Goal: Information Seeking & Learning: Learn about a topic

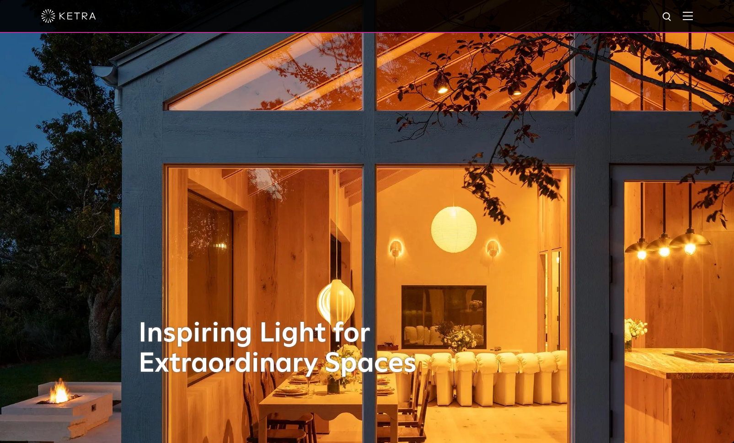
scroll to position [76, 0]
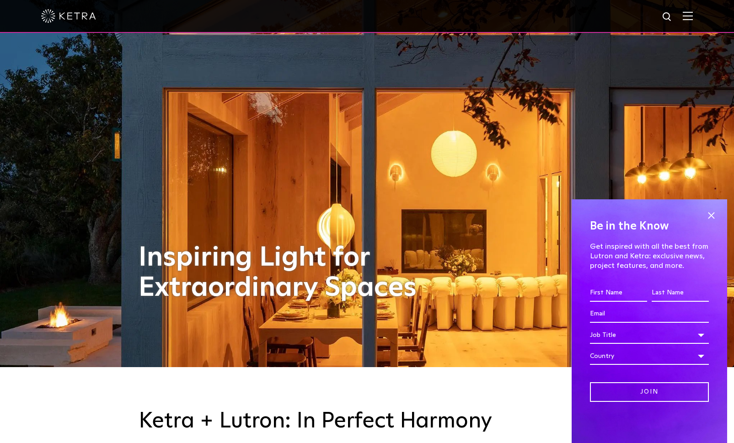
click at [713, 215] on span at bounding box center [712, 216] width 14 height 14
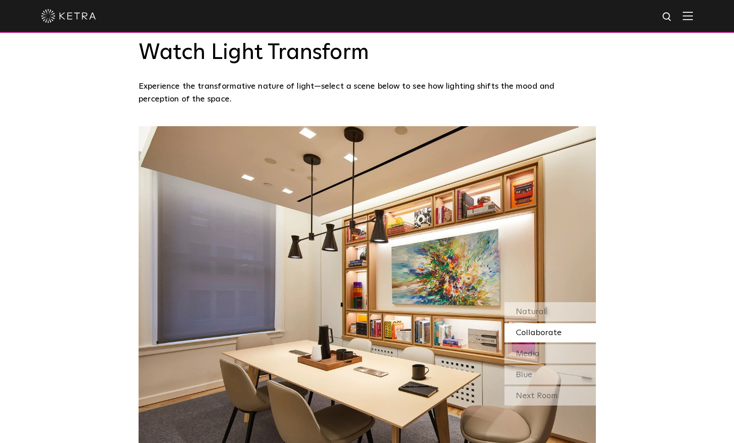
scroll to position [762, 0]
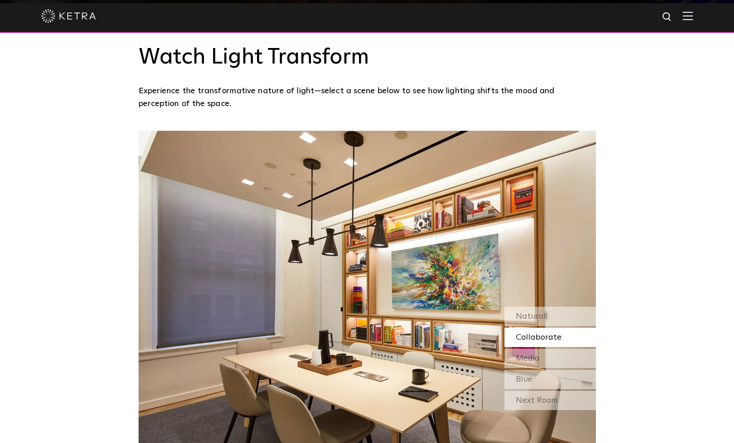
click at [576, 319] on div "Natural" at bounding box center [550, 316] width 91 height 19
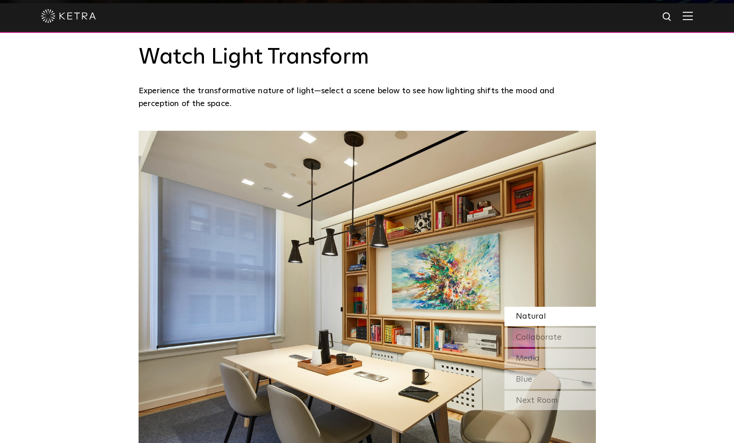
click at [575, 338] on div "Collaborate" at bounding box center [550, 337] width 91 height 19
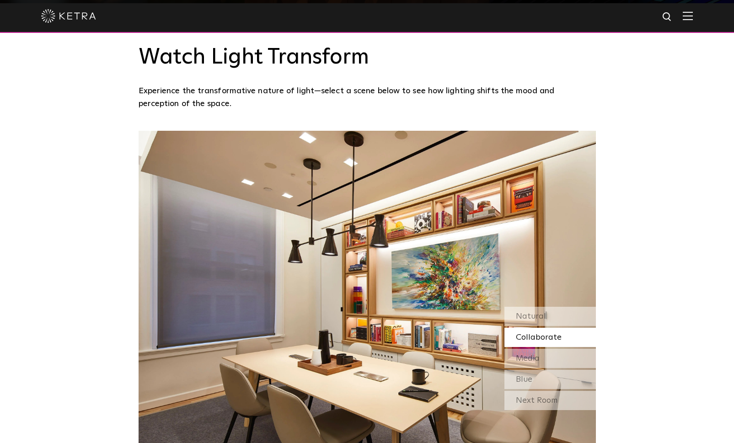
click at [553, 361] on div "Media" at bounding box center [550, 358] width 91 height 19
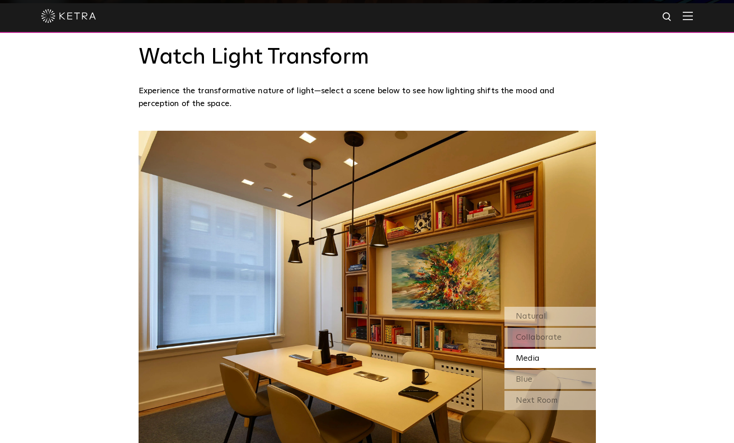
click at [536, 383] on div "Blue" at bounding box center [550, 379] width 91 height 19
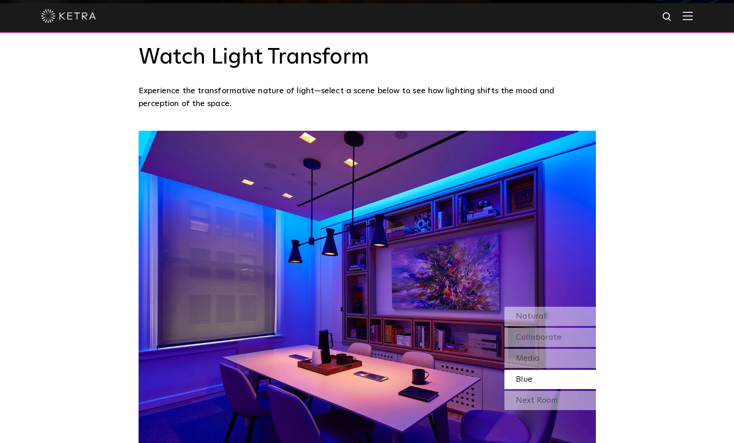
click at [532, 401] on div "Next Room" at bounding box center [550, 400] width 91 height 19
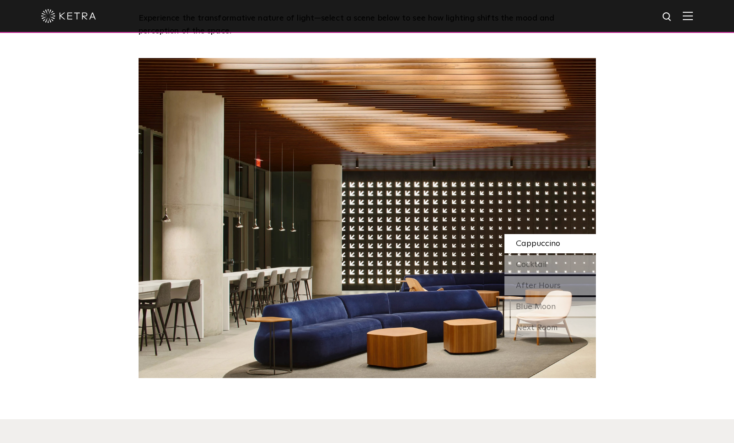
scroll to position [839, 0]
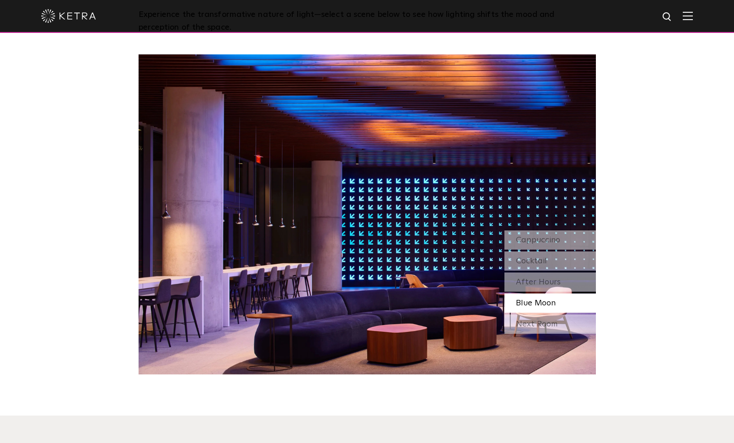
click at [558, 262] on div "Cocktail" at bounding box center [550, 261] width 91 height 19
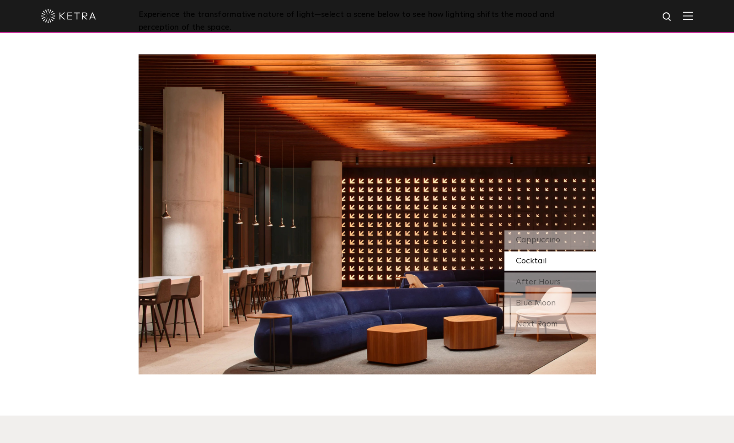
click at [553, 278] on span "After Hours" at bounding box center [538, 282] width 45 height 8
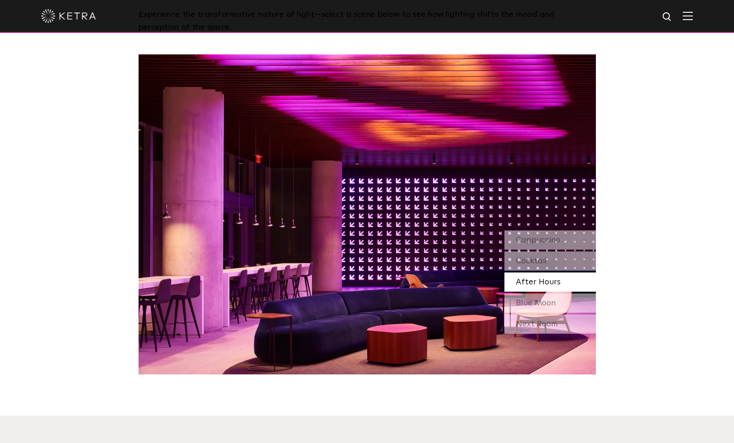
click at [538, 301] on span "Blue Moon" at bounding box center [536, 303] width 40 height 8
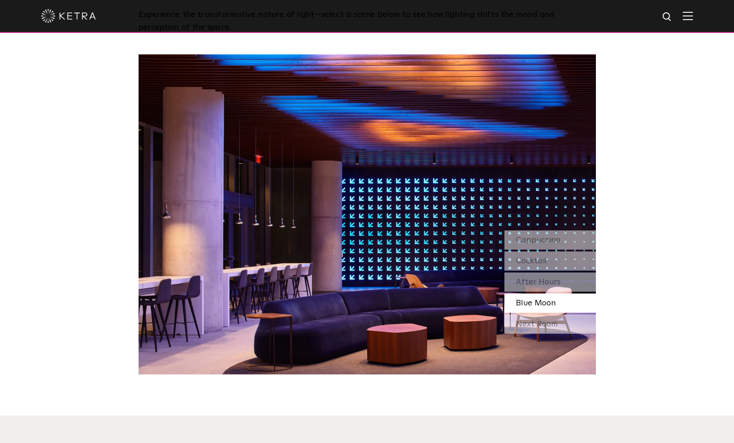
click at [577, 327] on div "Next Room" at bounding box center [550, 324] width 91 height 19
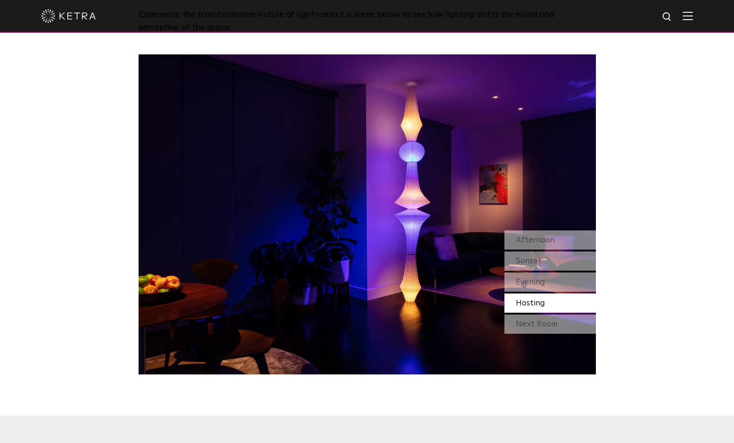
click at [584, 241] on div "Afternoon" at bounding box center [550, 240] width 91 height 19
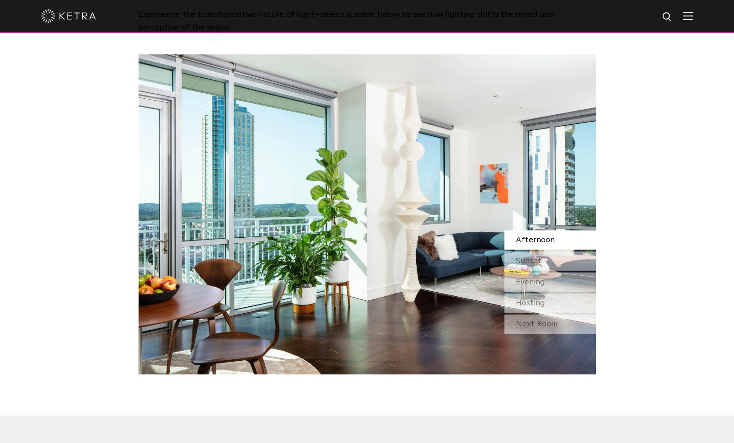
click at [561, 261] on div "Sunset" at bounding box center [550, 261] width 91 height 19
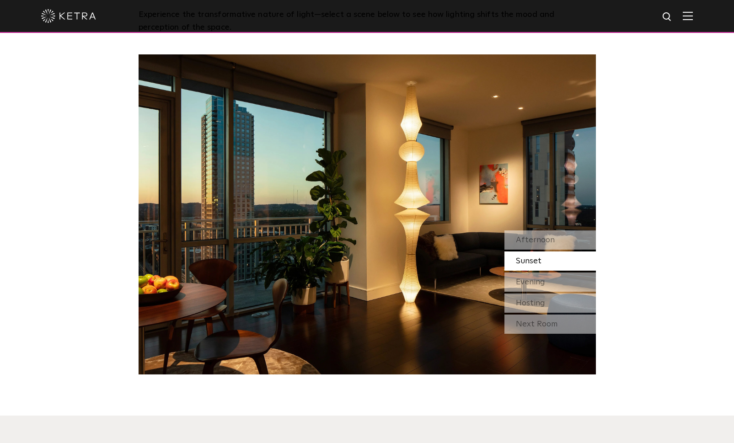
click at [554, 280] on div "Evening" at bounding box center [550, 282] width 91 height 19
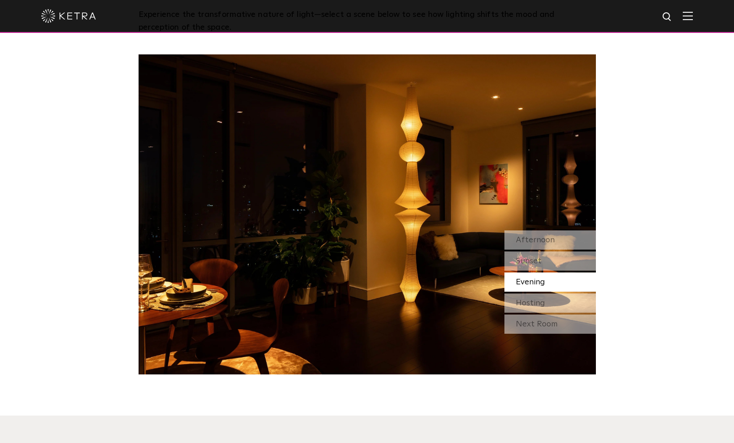
click at [551, 299] on div "Hosting" at bounding box center [550, 303] width 91 height 19
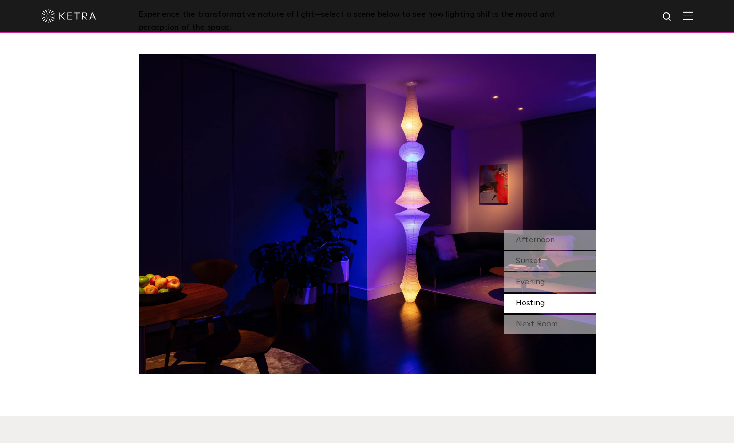
click at [543, 323] on div "Next Room" at bounding box center [550, 324] width 91 height 19
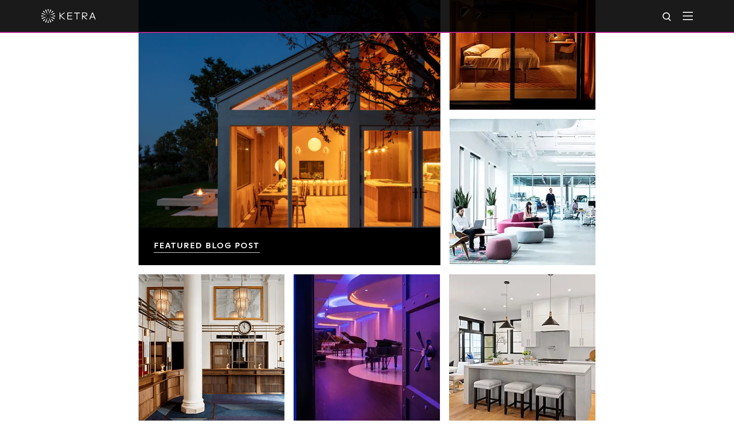
scroll to position [1924, 0]
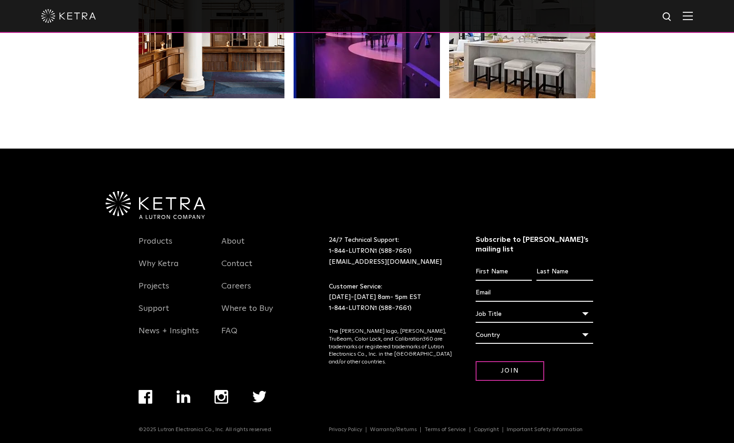
click at [691, 13] on img at bounding box center [688, 15] width 10 height 9
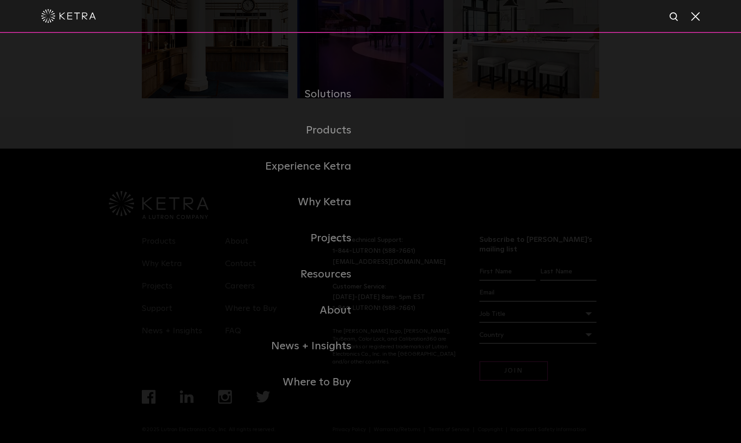
click at [0, 0] on link "Residential Products" at bounding box center [0, 0] width 0 height 0
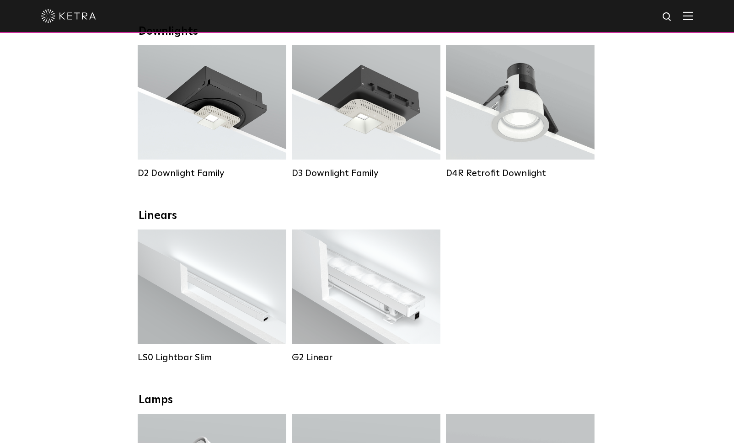
scroll to position [152, 0]
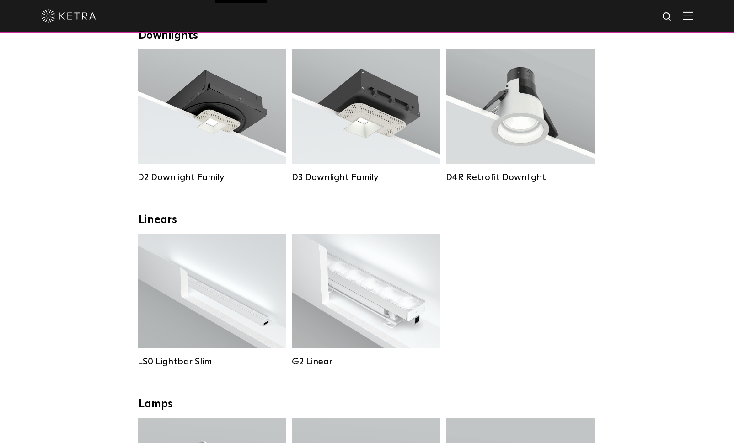
click at [199, 123] on div "Lumen Output: 1200 Colors: White / Black / Gloss Black / Silver / Bronze / Silv…" at bounding box center [211, 109] width 121 height 92
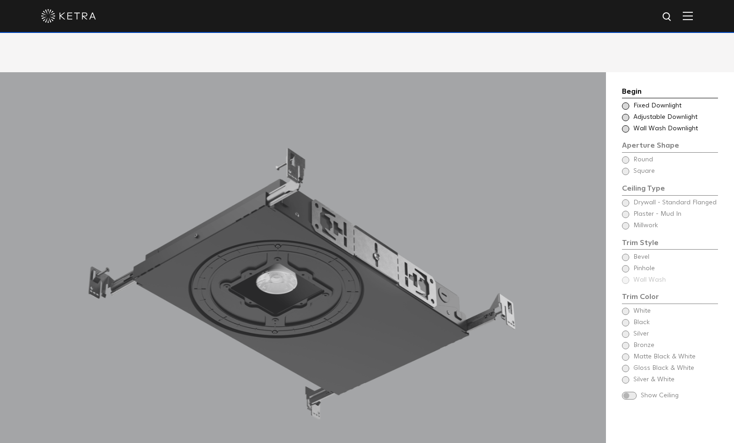
scroll to position [839, 0]
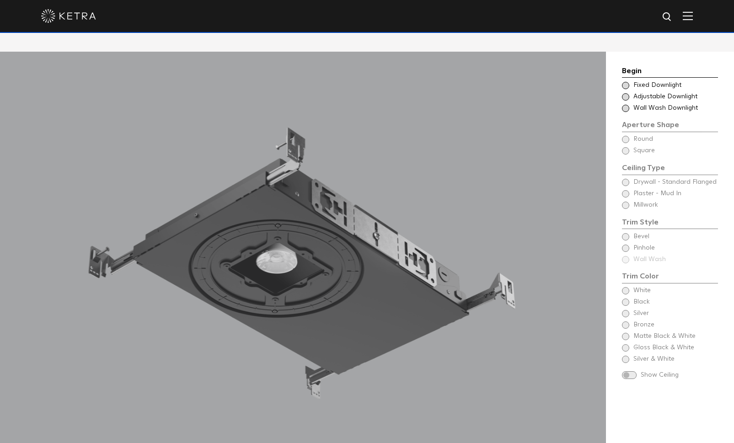
click at [624, 82] on span at bounding box center [625, 85] width 7 height 7
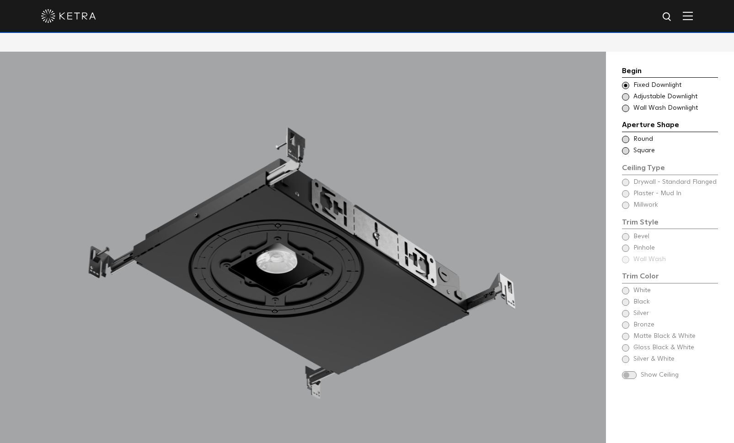
click at [624, 136] on span at bounding box center [625, 139] width 7 height 7
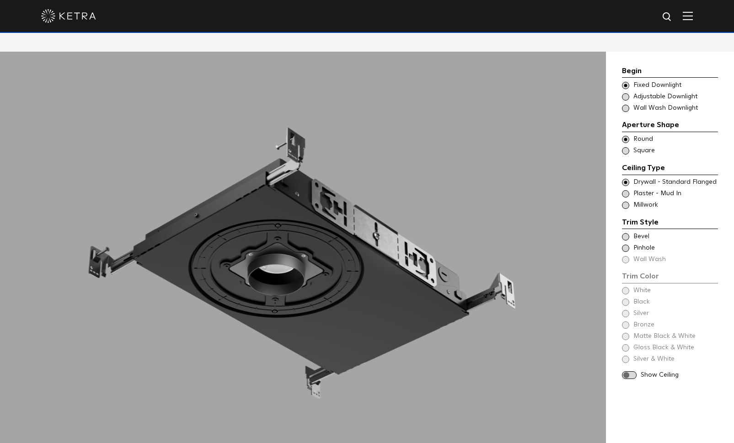
click at [626, 190] on span at bounding box center [625, 193] width 7 height 7
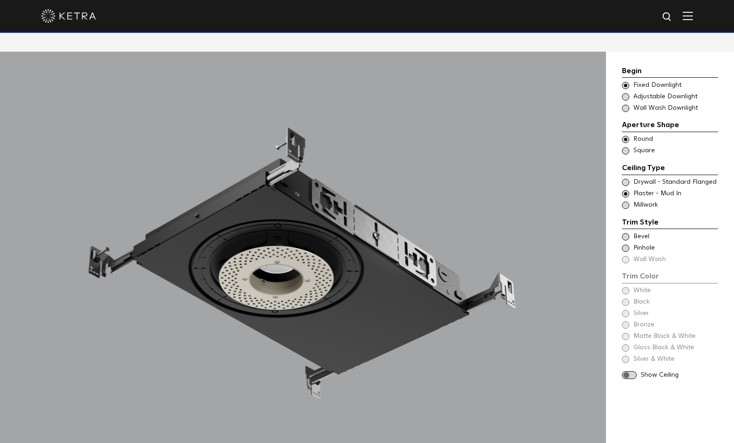
click at [627, 179] on span at bounding box center [625, 182] width 7 height 7
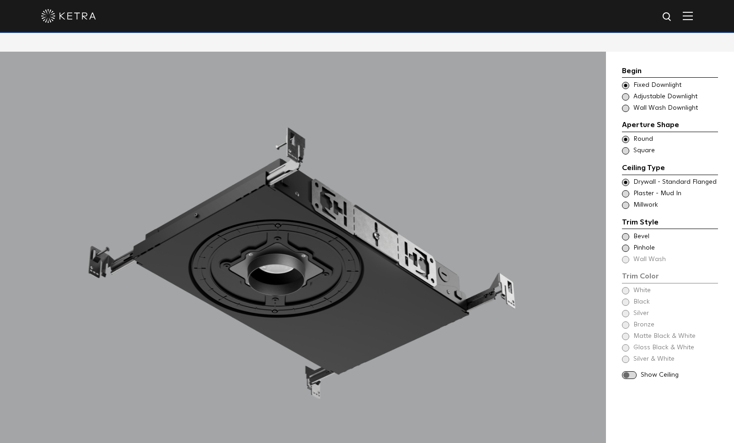
click at [627, 233] on span at bounding box center [625, 236] width 7 height 7
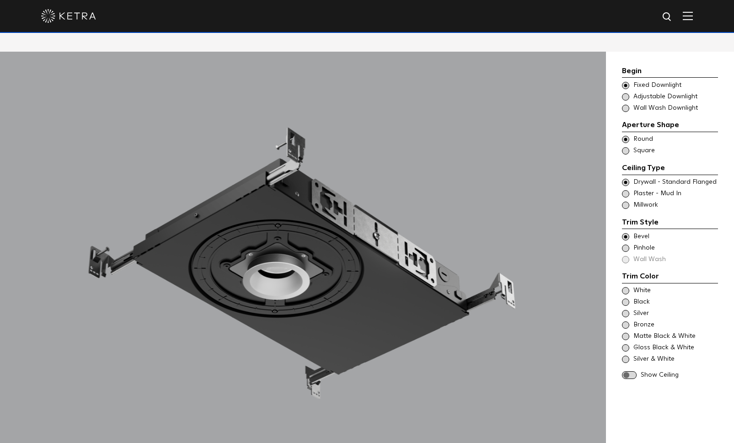
click at [626, 245] on span at bounding box center [625, 248] width 7 height 7
click at [629, 189] on div "Trim Style - Round - Flangeless Wall Wash - Round - Flangeless - Disabled Plast…" at bounding box center [670, 193] width 96 height 9
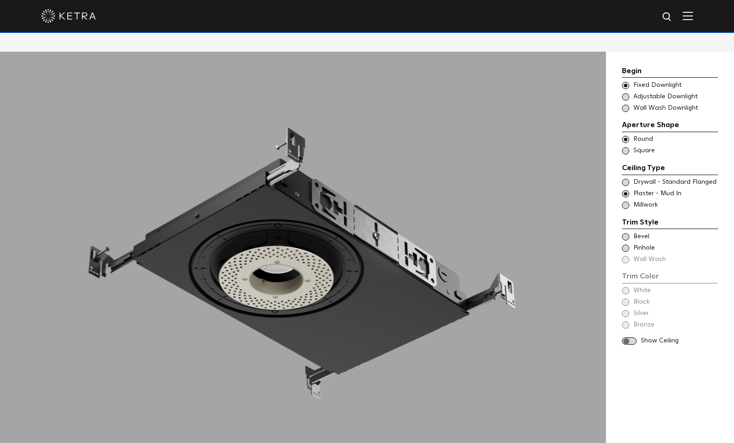
click at [626, 233] on span at bounding box center [625, 236] width 7 height 7
click at [624, 245] on span at bounding box center [625, 248] width 7 height 7
click at [625, 233] on span at bounding box center [625, 236] width 7 height 7
click at [625, 349] on span at bounding box center [629, 353] width 15 height 8
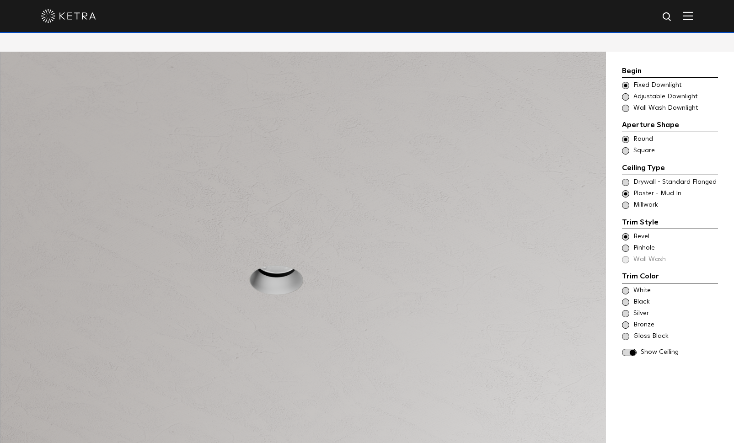
click at [625, 349] on span at bounding box center [629, 353] width 15 height 8
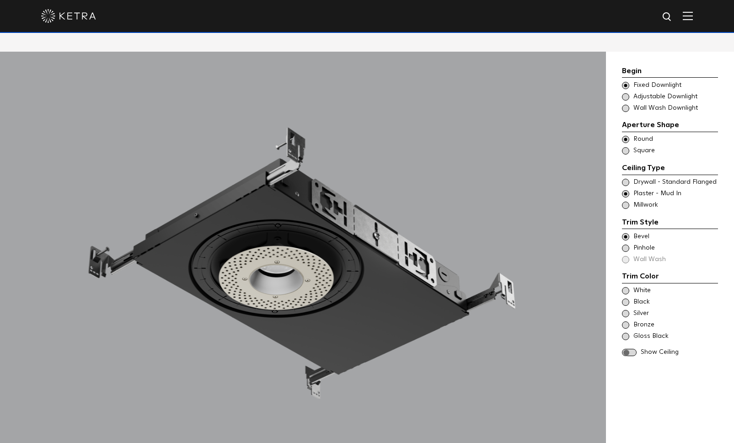
click at [625, 349] on span at bounding box center [629, 353] width 15 height 8
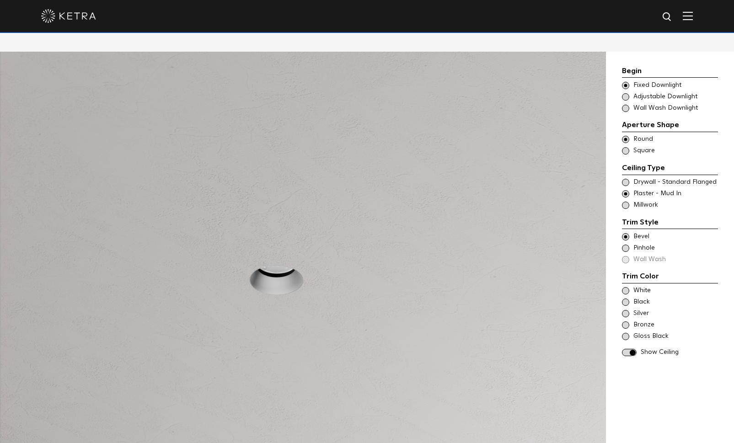
click at [626, 333] on span at bounding box center [625, 336] width 7 height 7
click at [624, 322] on span at bounding box center [625, 325] width 7 height 7
click at [627, 310] on span at bounding box center [625, 313] width 7 height 7
click at [626, 299] on span at bounding box center [625, 302] width 7 height 7
click at [626, 309] on div "Silver" at bounding box center [670, 313] width 96 height 9
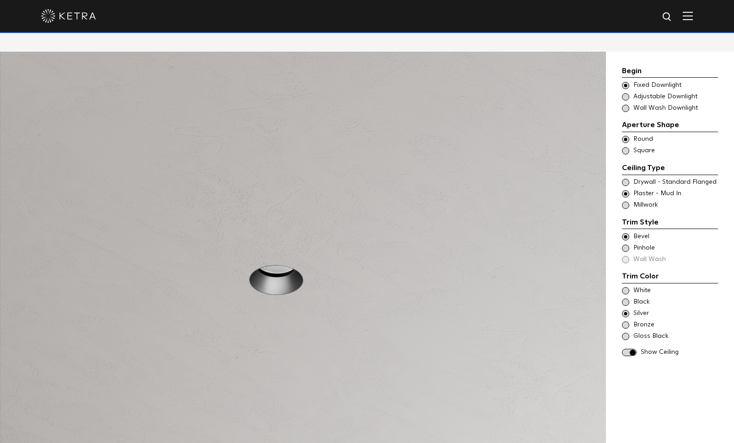
click at [626, 322] on span at bounding box center [625, 325] width 7 height 7
click at [626, 332] on div "Gloss Black" at bounding box center [670, 336] width 96 height 9
click at [629, 287] on span at bounding box center [625, 290] width 7 height 7
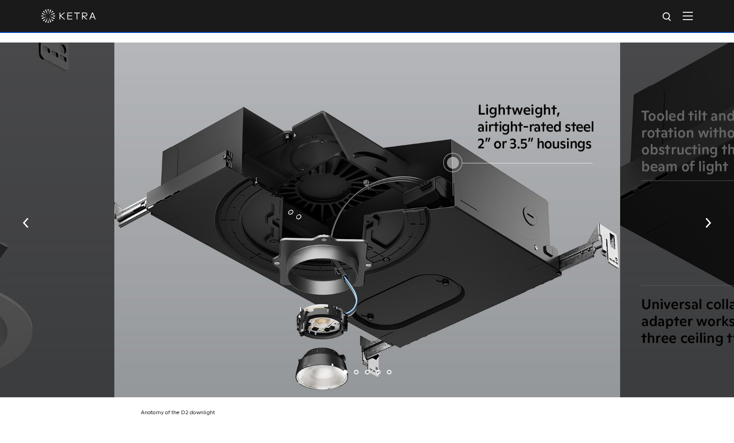
scroll to position [1677, 0]
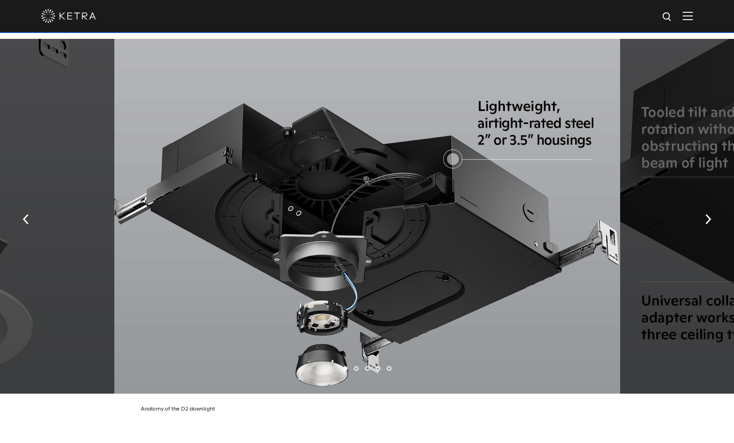
click at [709, 214] on img "button" at bounding box center [708, 219] width 6 height 10
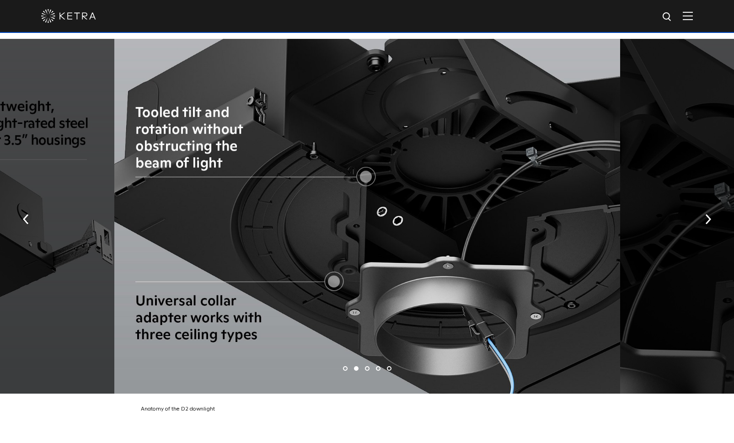
click at [709, 214] on img "button" at bounding box center [708, 219] width 6 height 10
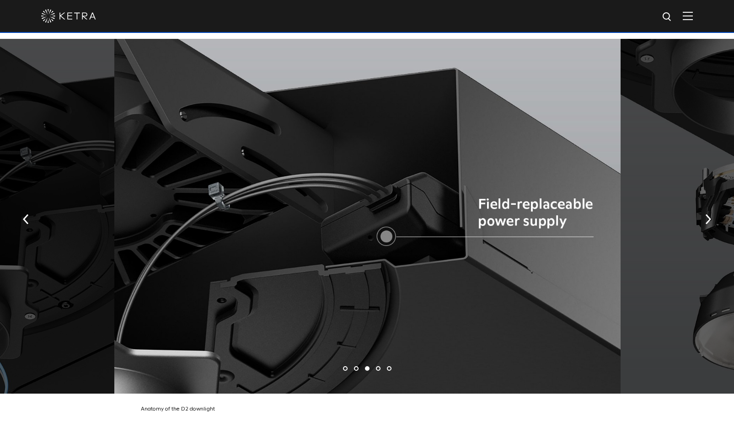
click at [709, 214] on img "button" at bounding box center [708, 219] width 6 height 10
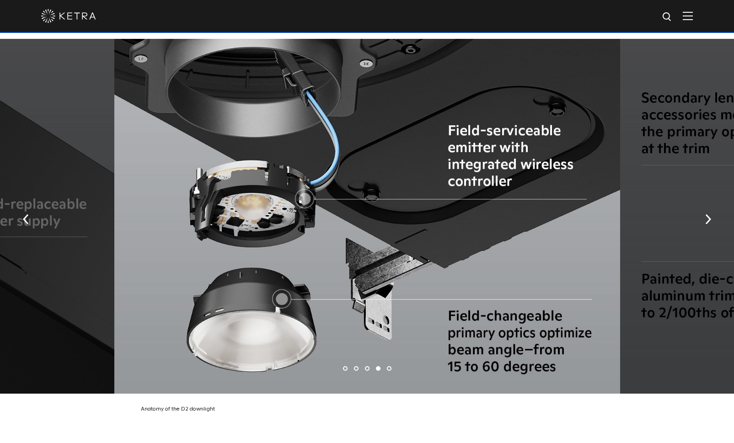
click at [26, 214] on img "button" at bounding box center [26, 219] width 6 height 10
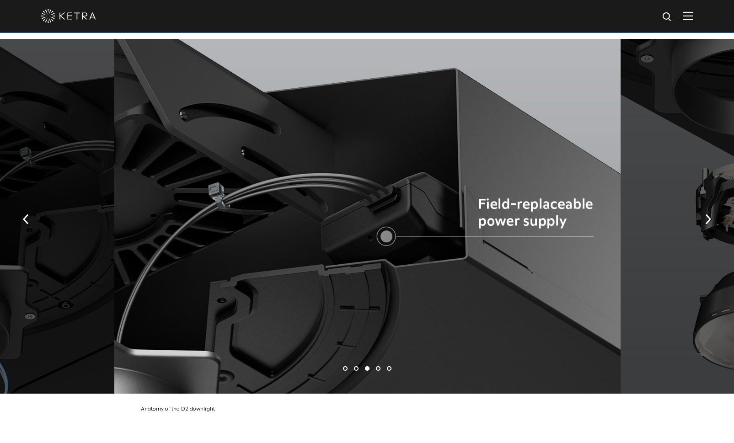
click at [708, 214] on img "button" at bounding box center [708, 219] width 6 height 10
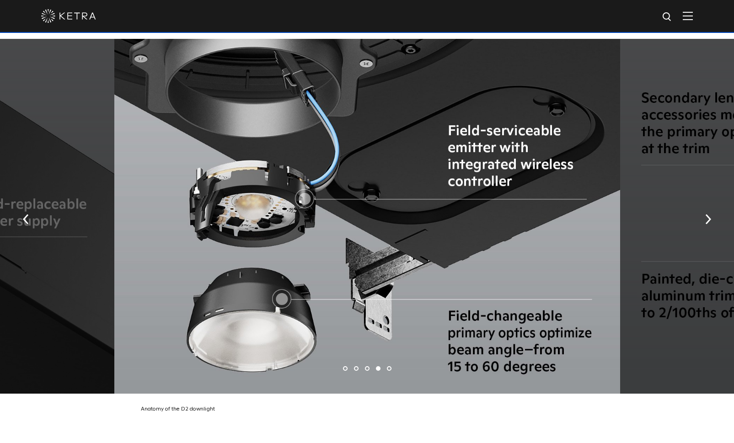
click at [708, 214] on img "button" at bounding box center [708, 219] width 6 height 10
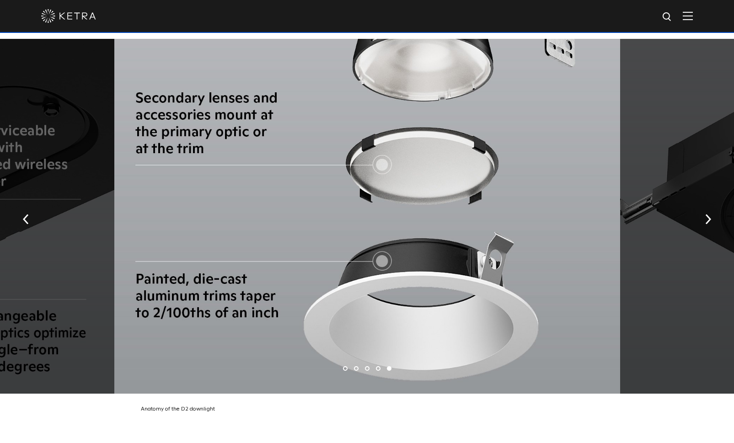
click at [708, 214] on img "button" at bounding box center [708, 219] width 6 height 10
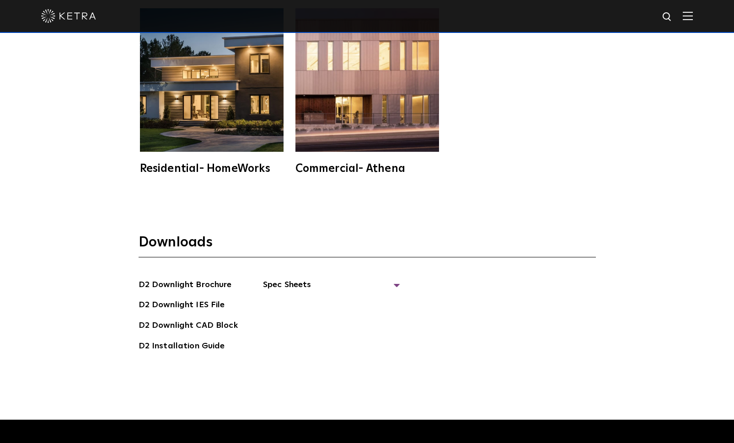
scroll to position [2773, 0]
